Goal: Information Seeking & Learning: Learn about a topic

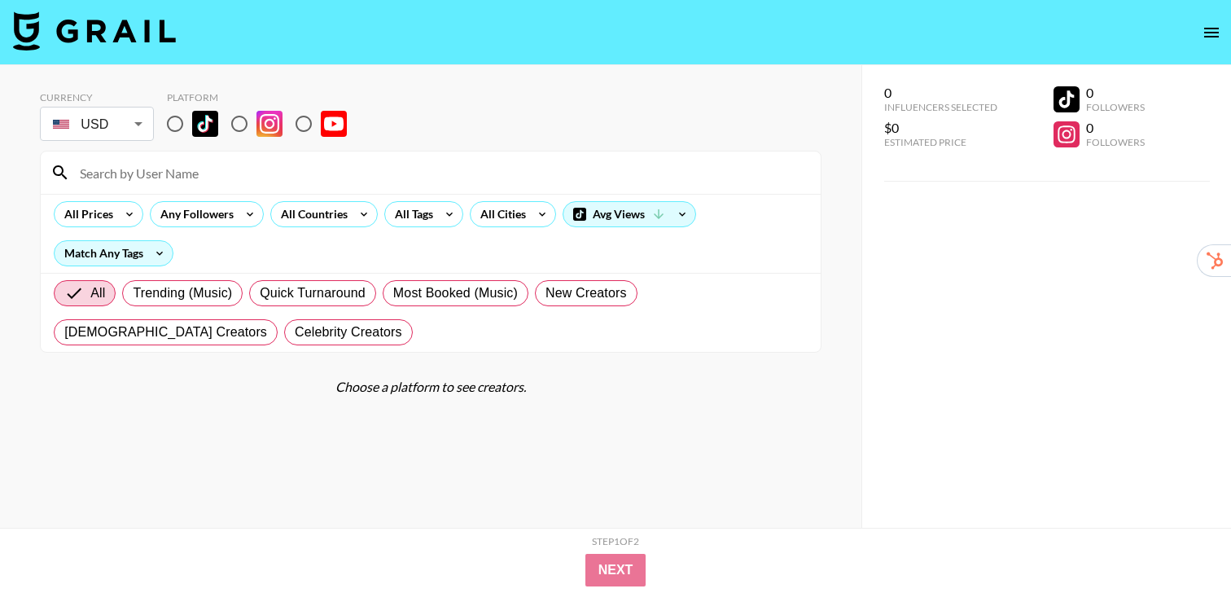
click at [170, 125] on input "radio" at bounding box center [175, 124] width 34 height 34
radio input "true"
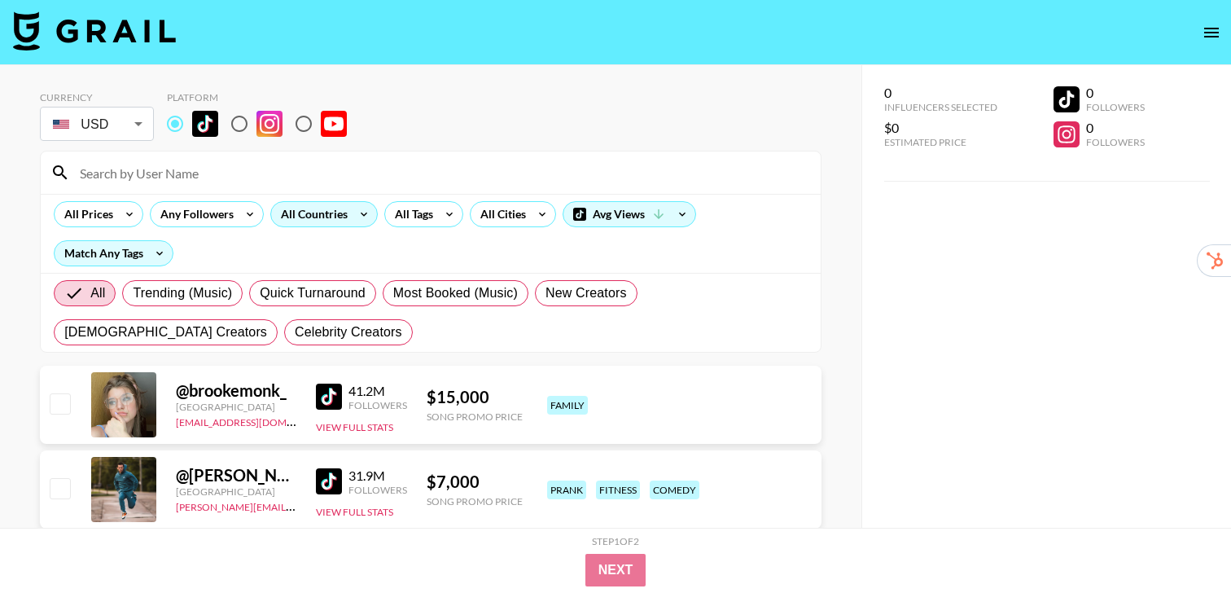
click at [354, 213] on icon at bounding box center [364, 214] width 26 height 24
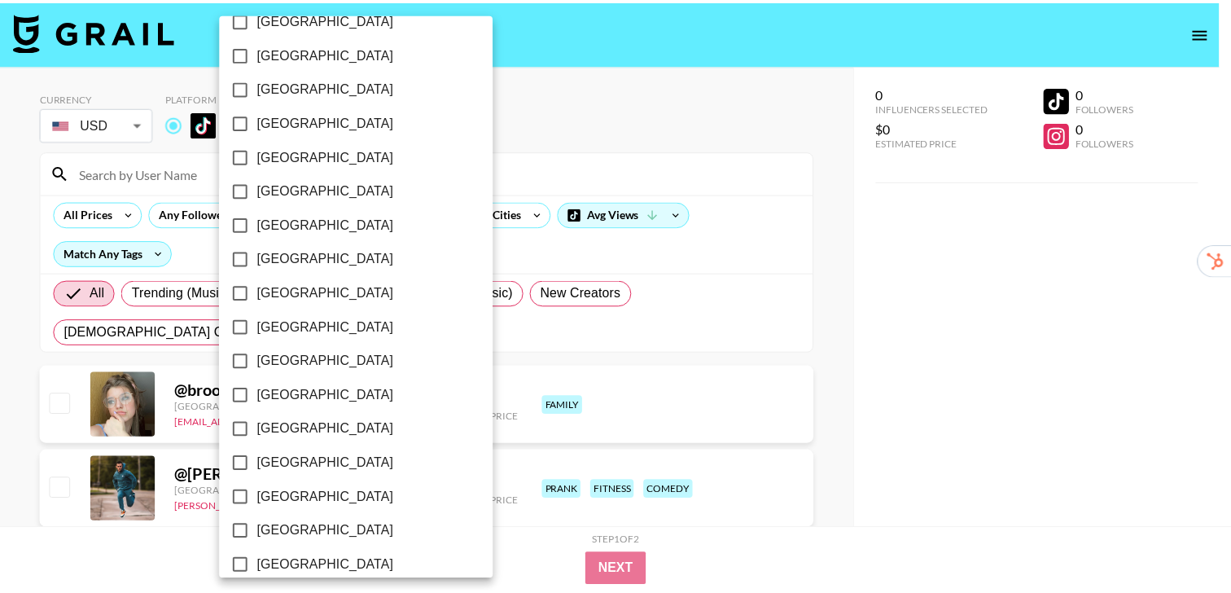
scroll to position [1306, 0]
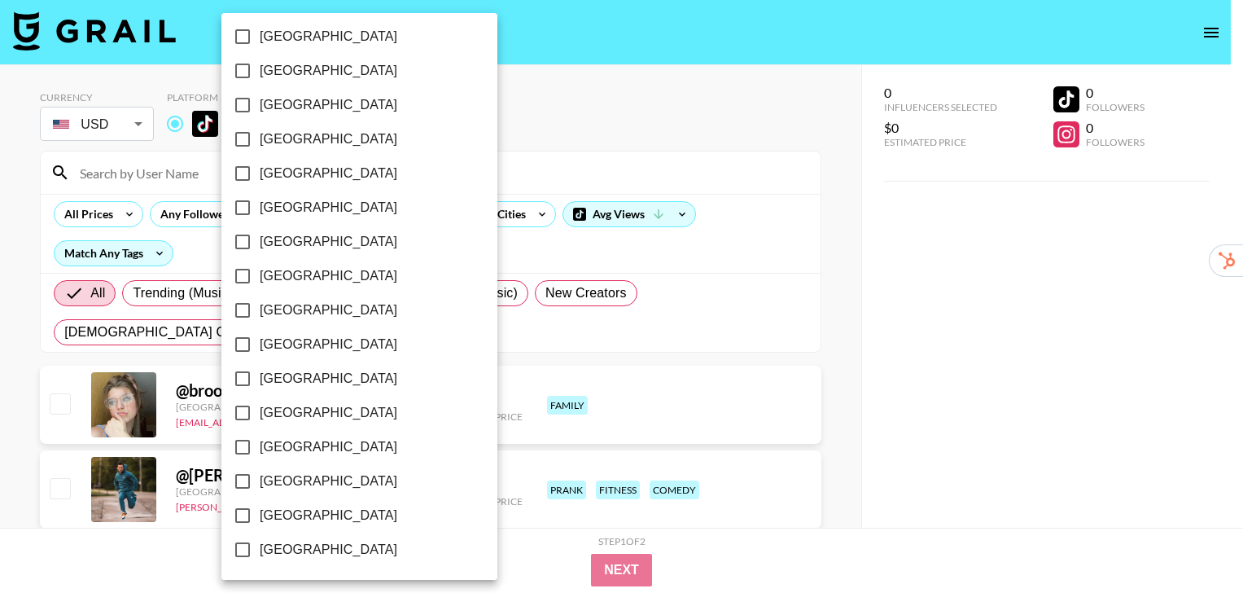
click at [319, 477] on span "[GEOGRAPHIC_DATA]" at bounding box center [329, 481] width 138 height 20
click at [260, 477] on input "[GEOGRAPHIC_DATA]" at bounding box center [243, 481] width 34 height 34
checkbox input "true"
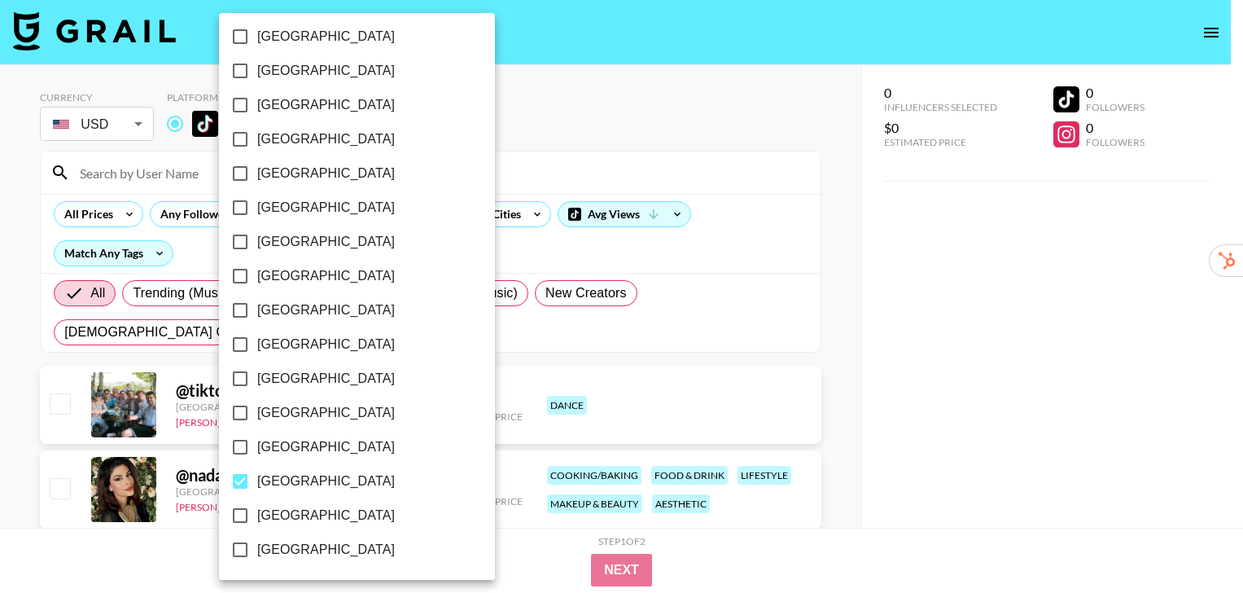
click at [844, 292] on div at bounding box center [621, 296] width 1243 height 593
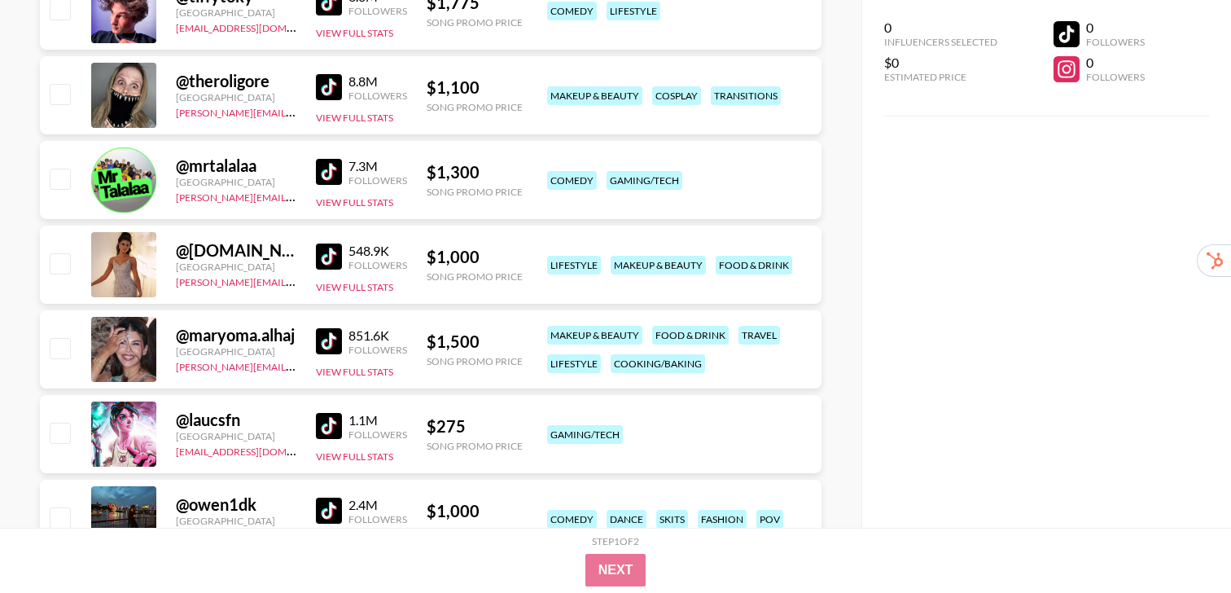
scroll to position [855, 0]
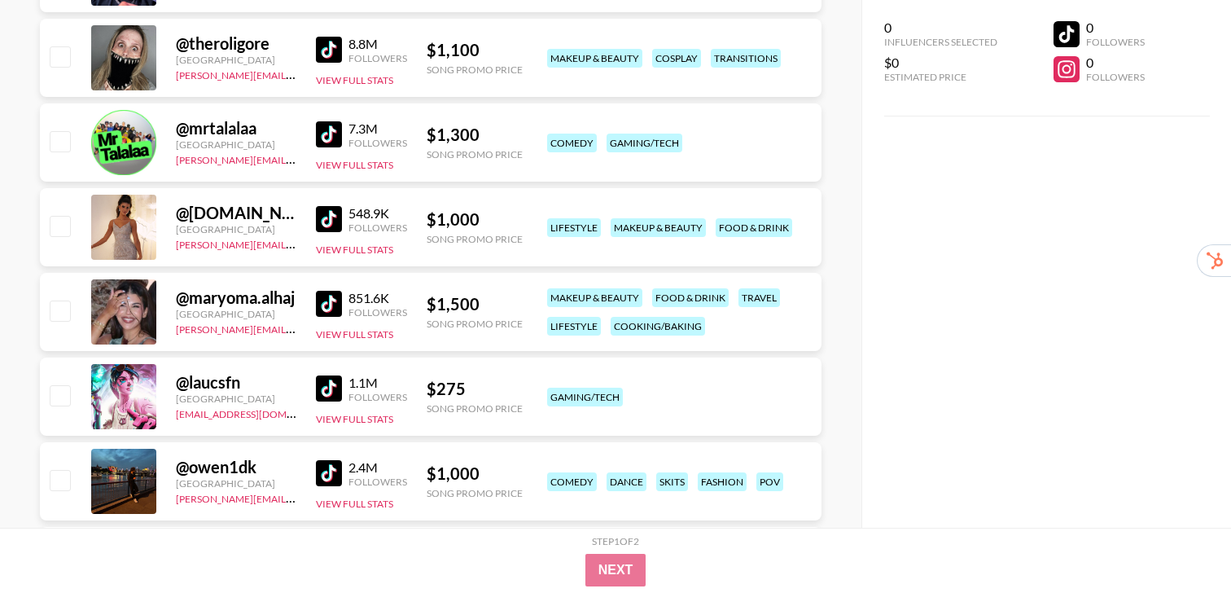
click at [326, 303] on img at bounding box center [329, 304] width 26 height 26
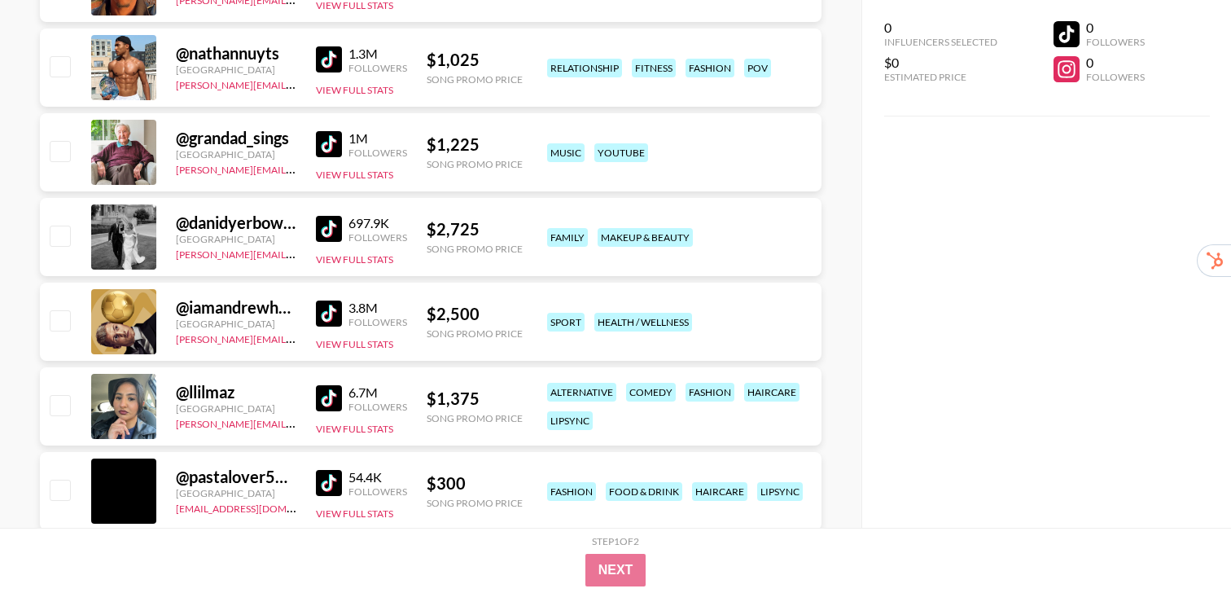
scroll to position [3302, 0]
click at [319, 399] on img at bounding box center [329, 397] width 26 height 26
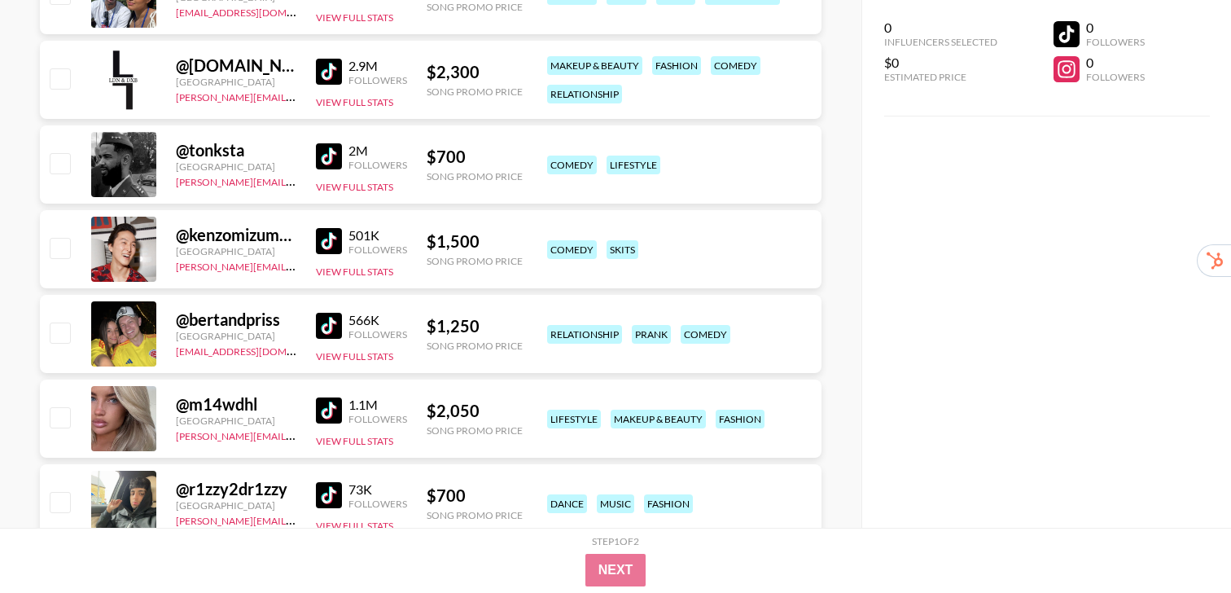
scroll to position [4814, 0]
click at [337, 414] on img at bounding box center [329, 410] width 26 height 26
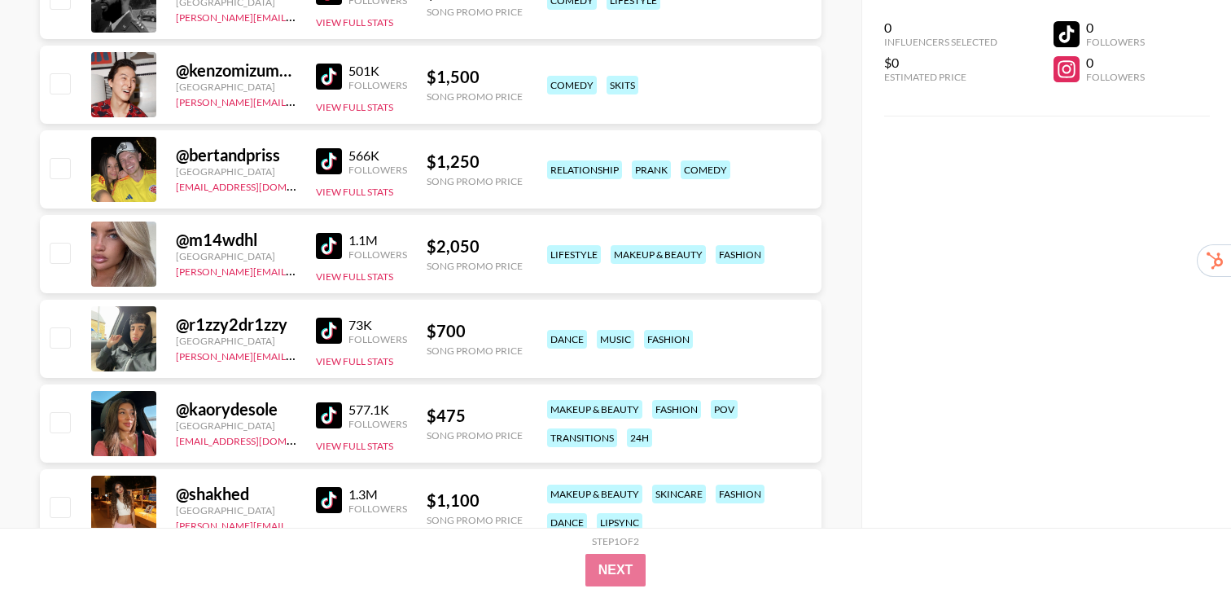
scroll to position [5049, 0]
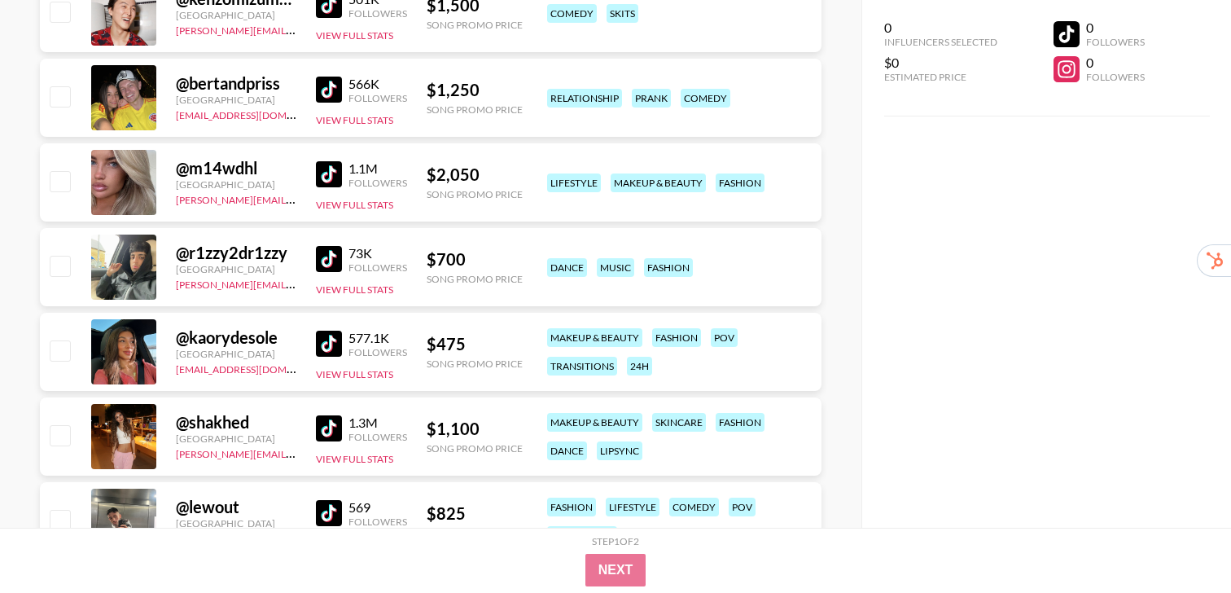
click at [329, 345] on img at bounding box center [329, 344] width 26 height 26
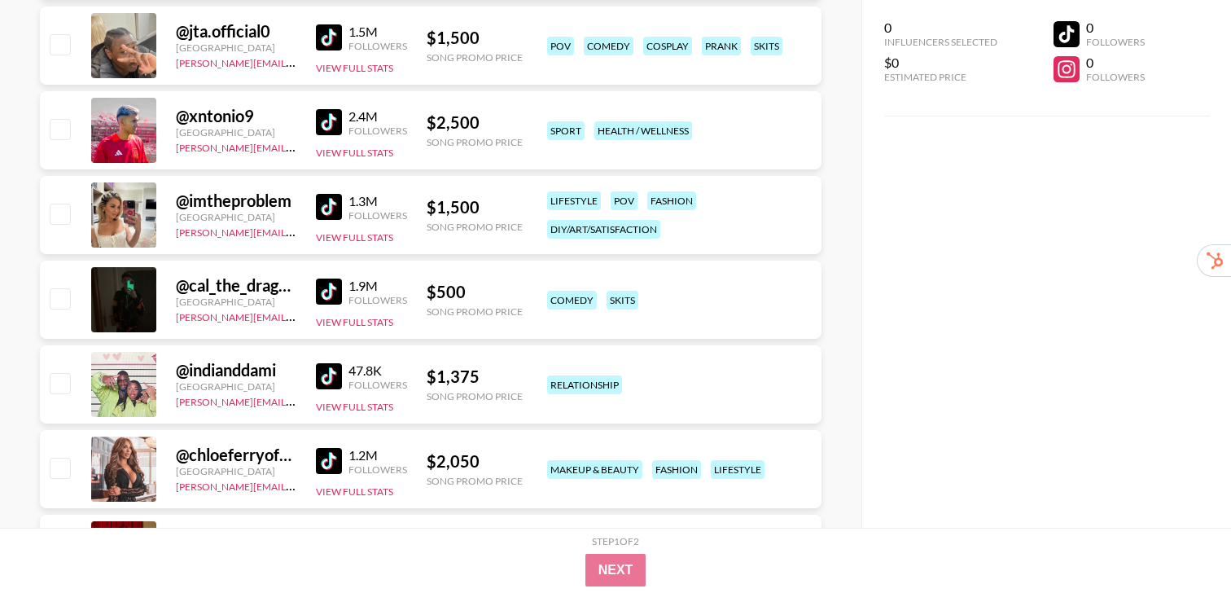
scroll to position [7220, 0]
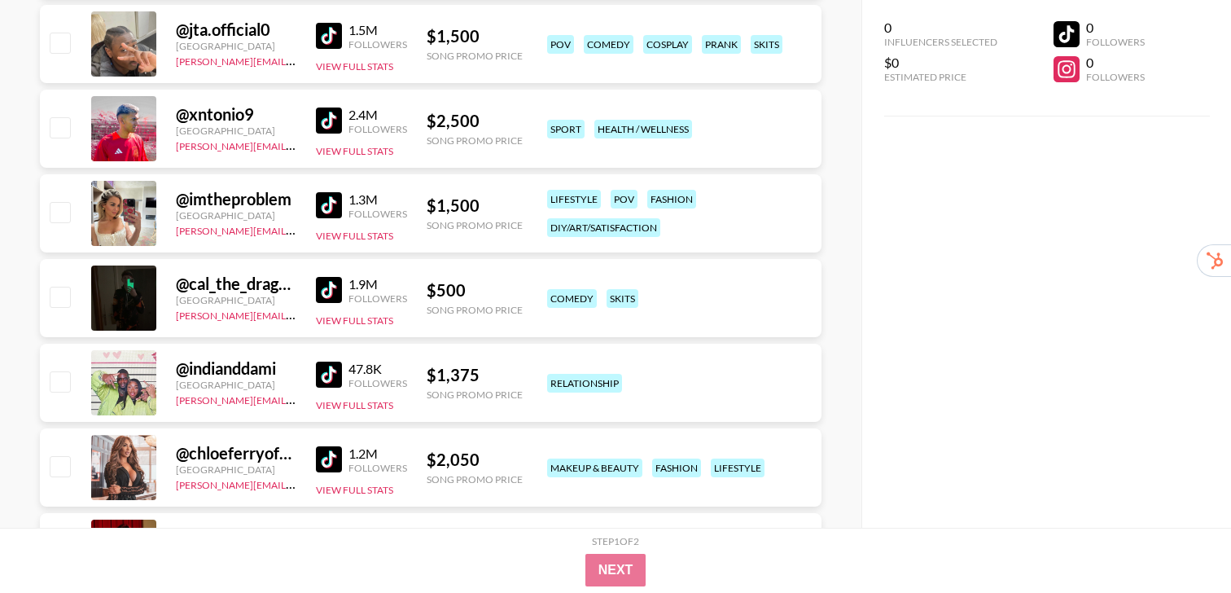
click at [326, 206] on img at bounding box center [329, 205] width 26 height 26
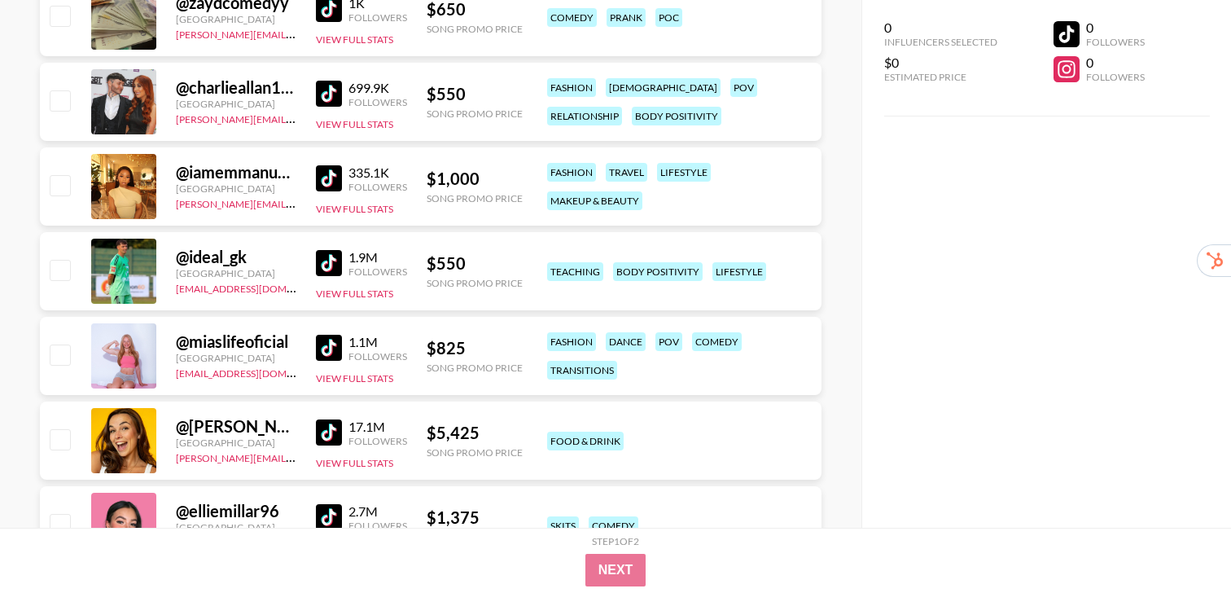
scroll to position [8696, 0]
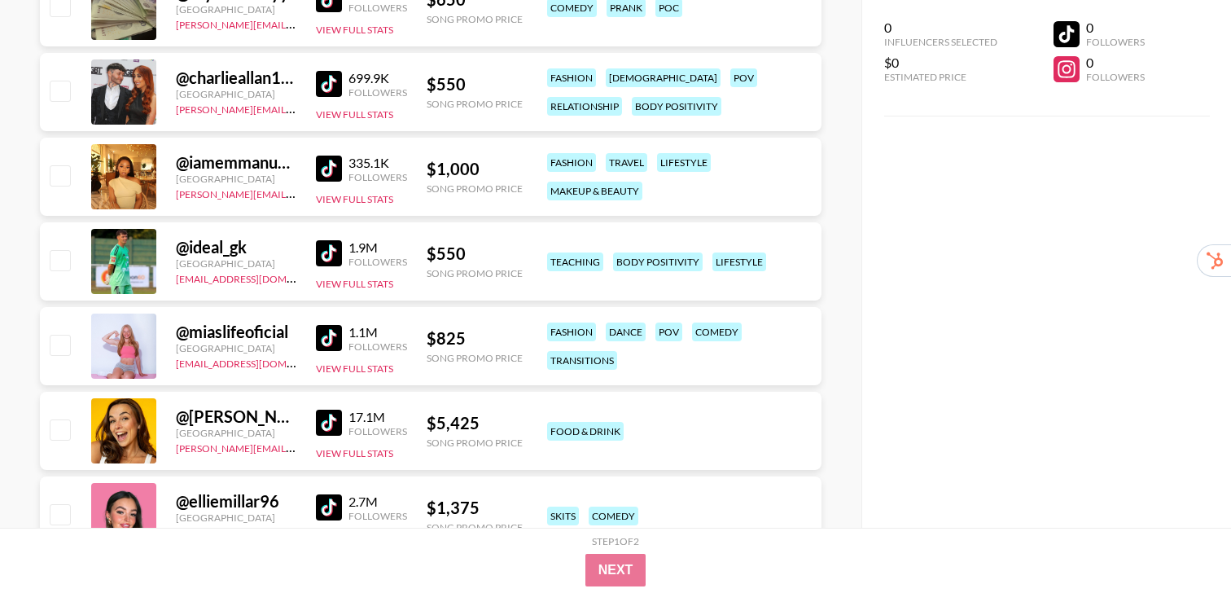
click at [322, 339] on img at bounding box center [329, 338] width 26 height 26
